Goal: Book appointment/travel/reservation

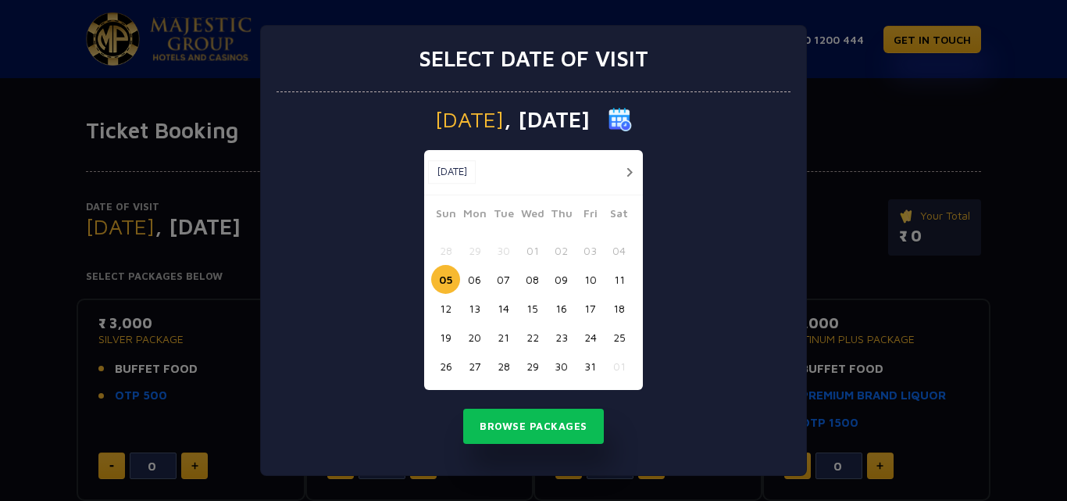
click at [13, 192] on div "Select date of visit Sunday , 05 Oct 2025 Oct, 2025 Oct, 2025 Sun Mon Tue Wed T…" at bounding box center [533, 250] width 1067 height 501
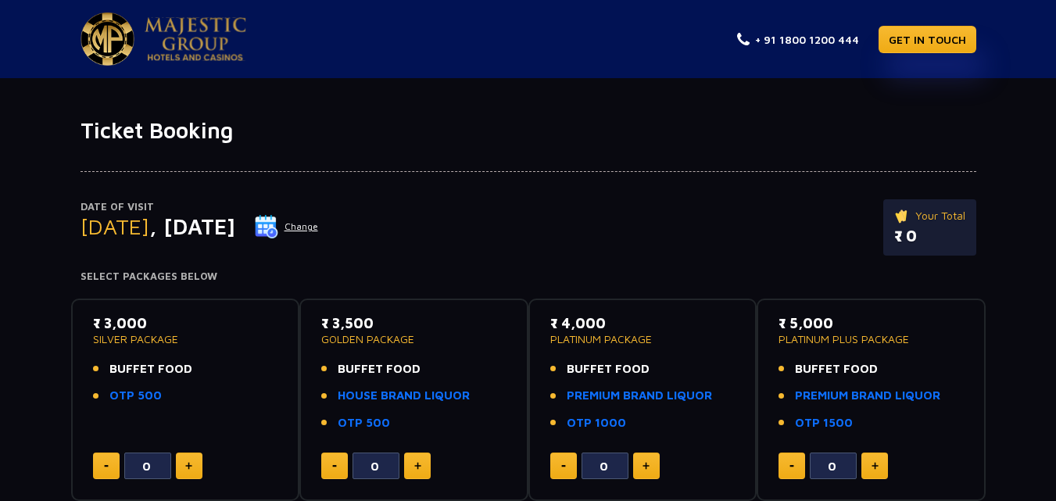
click at [945, 215] on p "Your Total" at bounding box center [929, 215] width 71 height 17
click at [932, 238] on p "₹ 0" at bounding box center [929, 235] width 71 height 23
click at [917, 240] on p "₹ 0" at bounding box center [929, 235] width 71 height 23
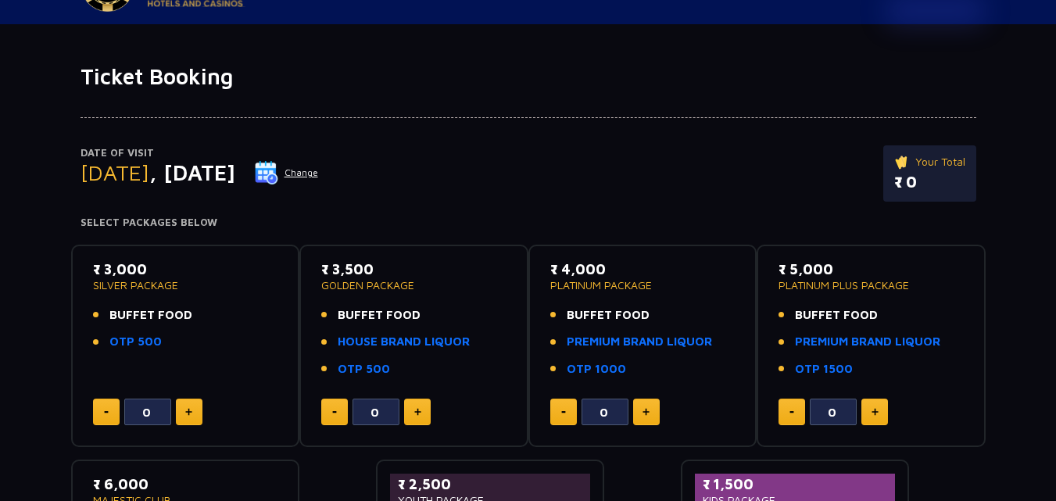
scroll to position [78, 0]
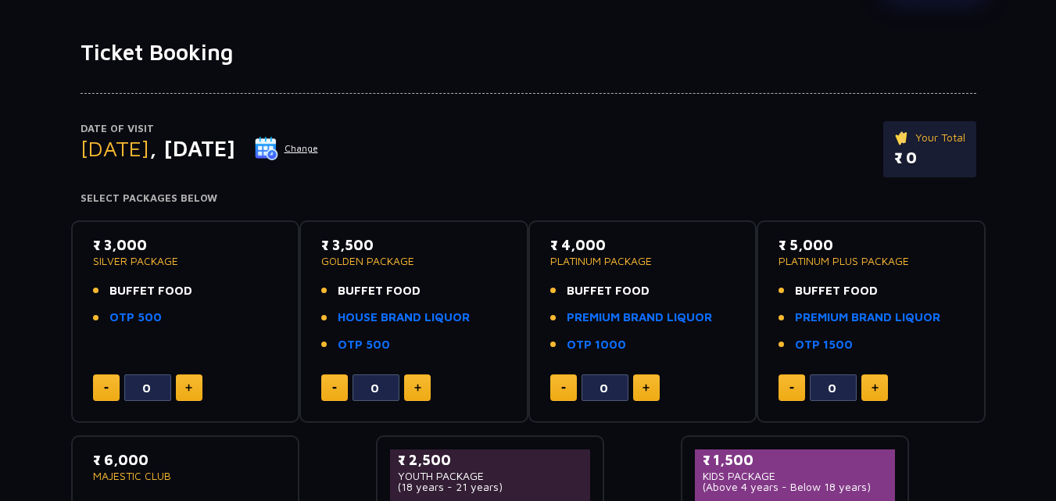
click at [278, 146] on img at bounding box center [266, 148] width 23 height 23
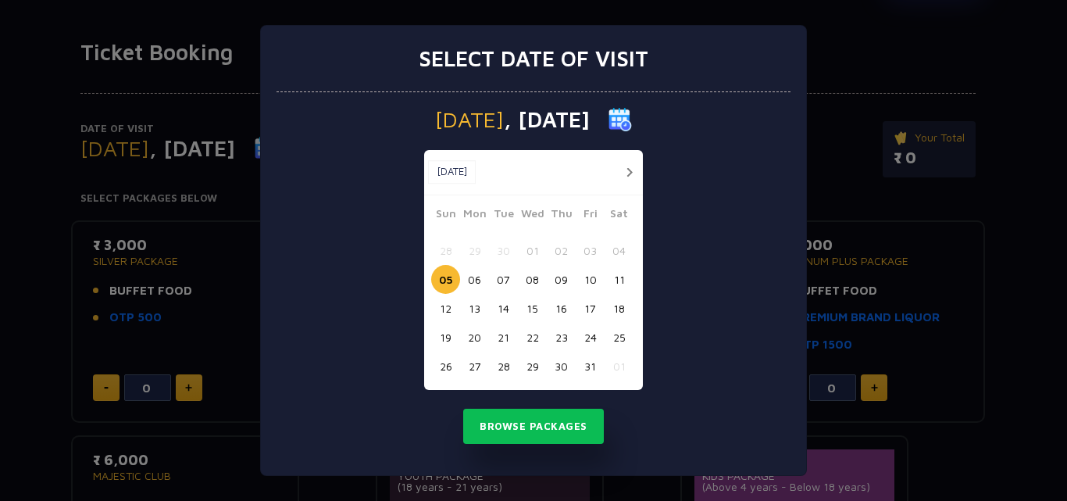
click at [473, 279] on button "06" at bounding box center [474, 279] width 29 height 29
click at [515, 422] on button "Browse Packages" at bounding box center [533, 427] width 141 height 36
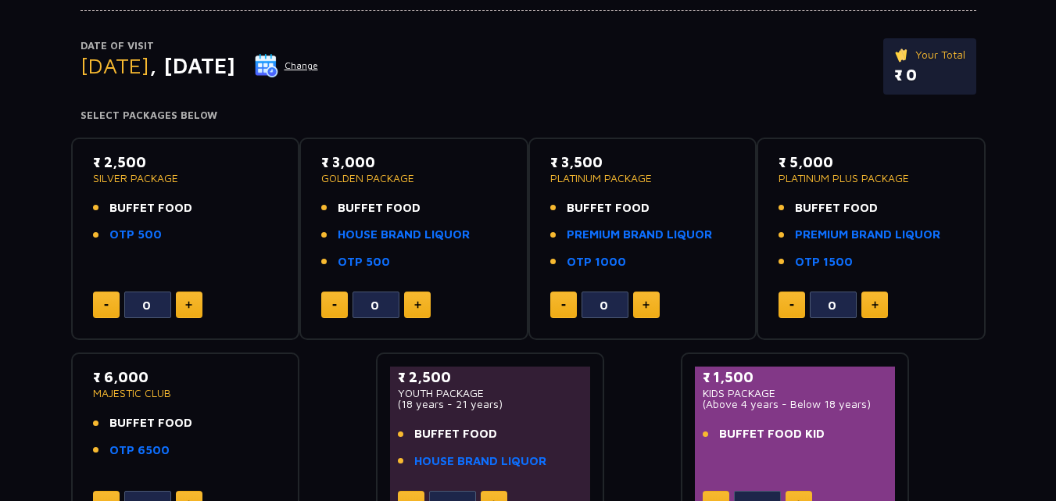
scroll to position [156, 0]
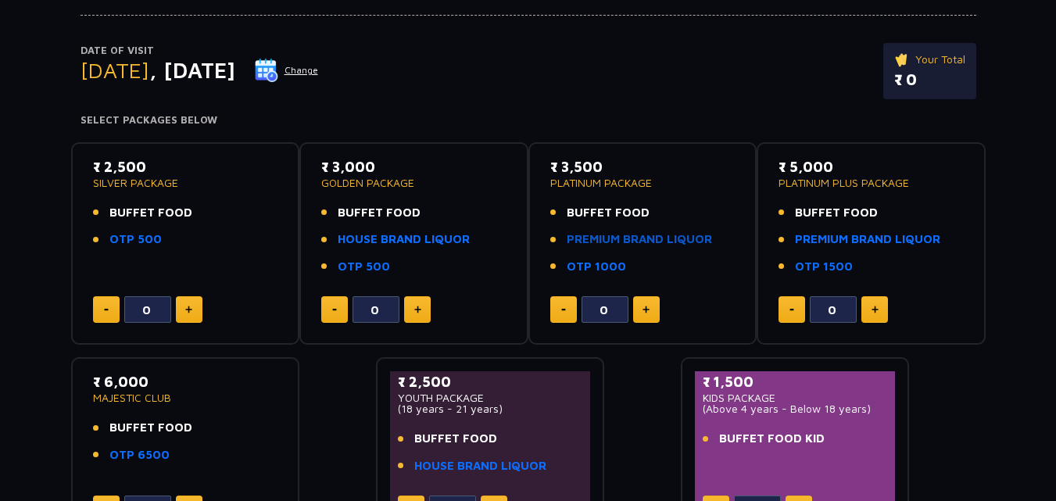
click at [638, 239] on link "PREMIUM BRAND LIQUOR" at bounding box center [638, 239] width 145 height 18
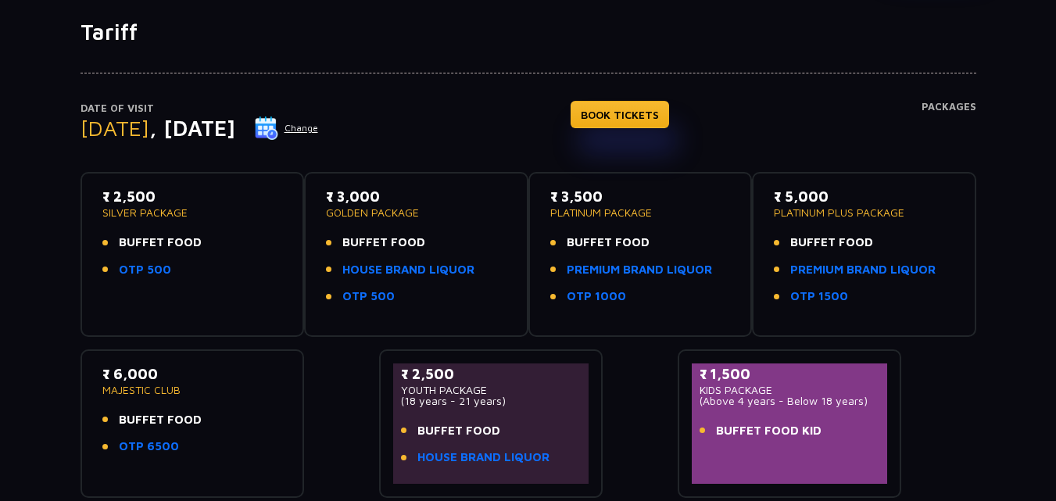
scroll to position [156, 0]
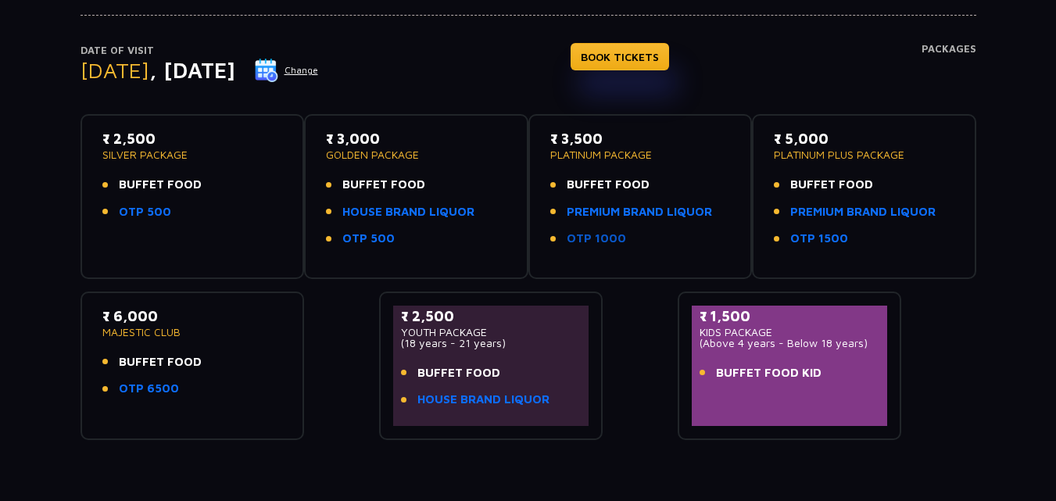
click at [591, 236] on link "OTP 1000" at bounding box center [595, 239] width 59 height 18
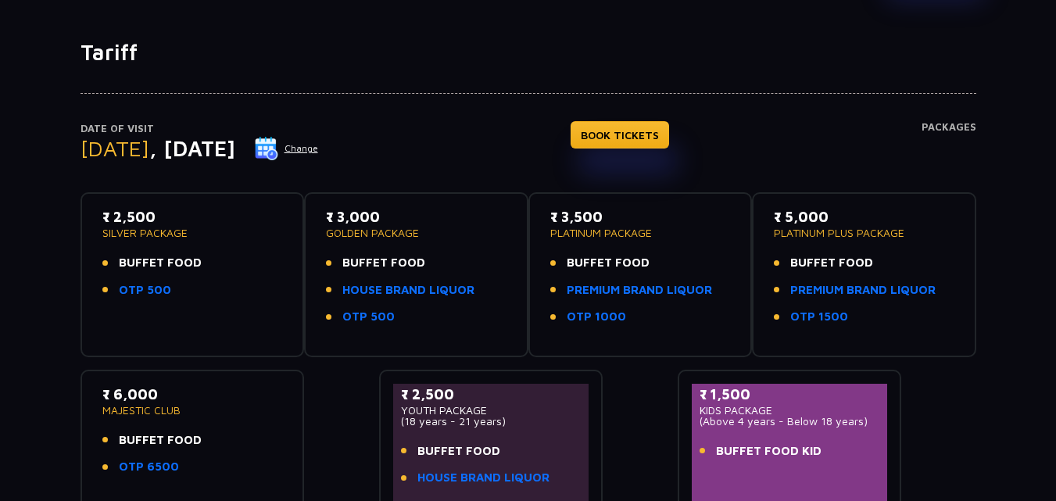
scroll to position [156, 0]
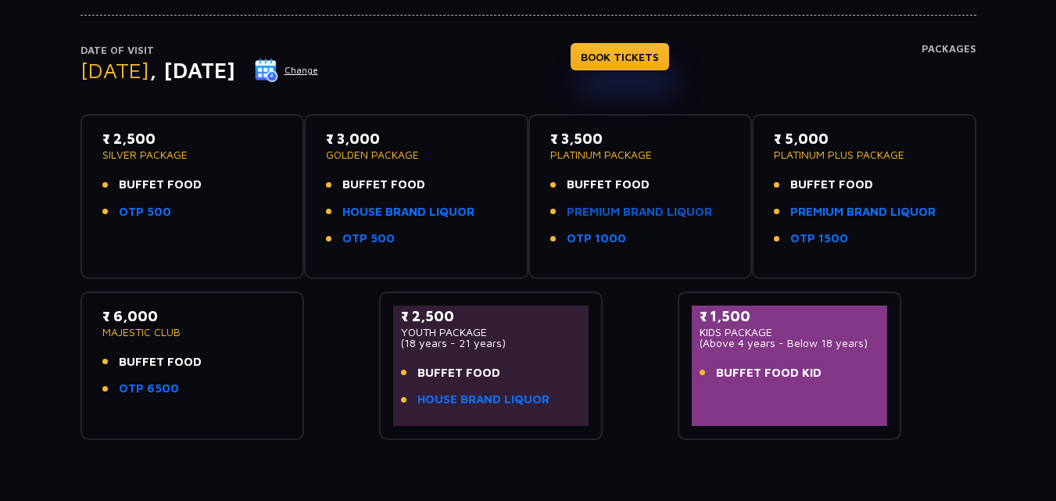
click at [631, 213] on link "PREMIUM BRAND LIQUOR" at bounding box center [638, 212] width 145 height 18
